Goal: Transaction & Acquisition: Book appointment/travel/reservation

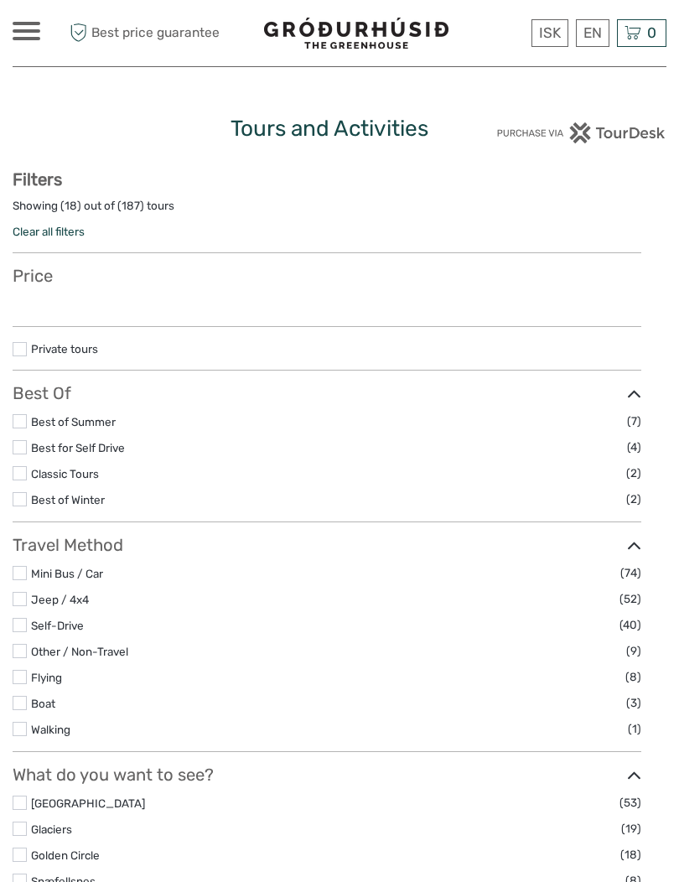
select select
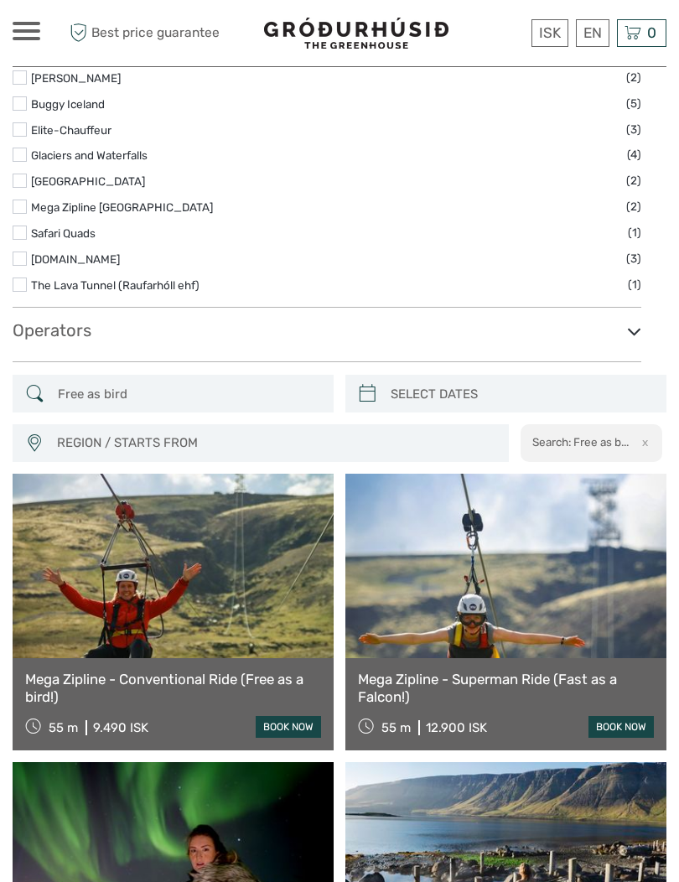
scroll to position [1667, 0]
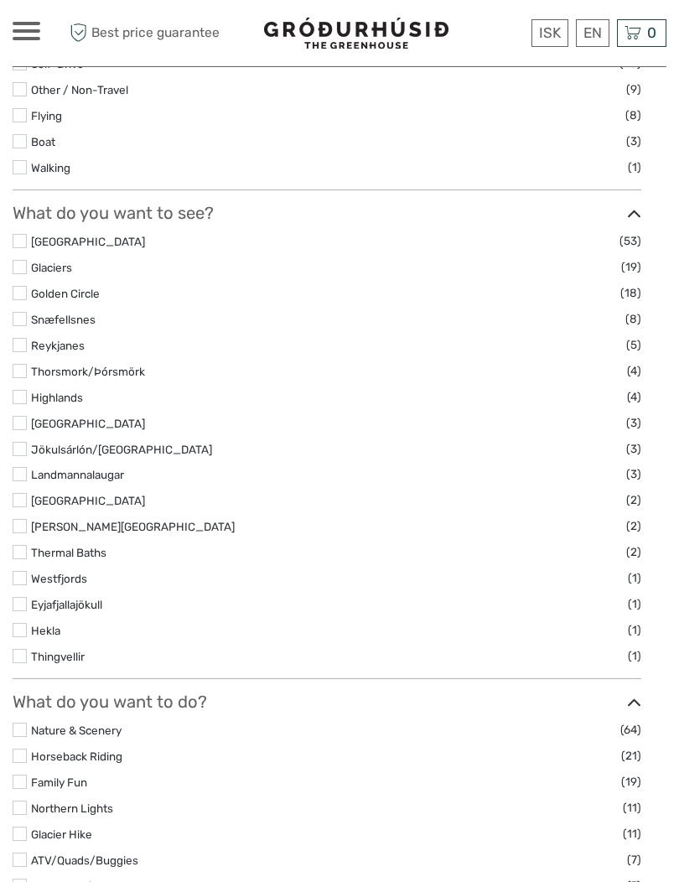
scroll to position [587, 0]
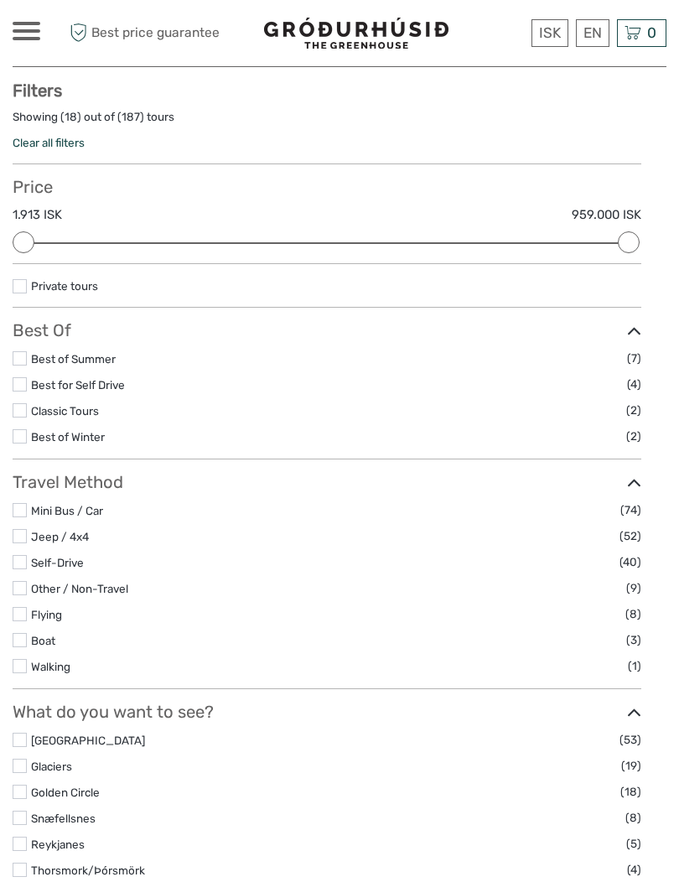
scroll to position [90, 0]
